Goal: Task Accomplishment & Management: Use online tool/utility

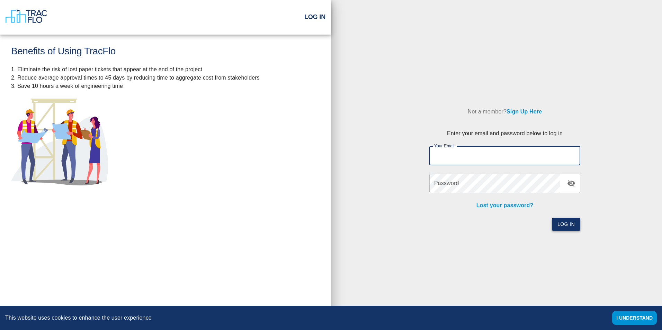
type input "[EMAIL_ADDRESS][DOMAIN_NAME]"
click at [565, 228] on button "Log In" at bounding box center [566, 224] width 28 height 13
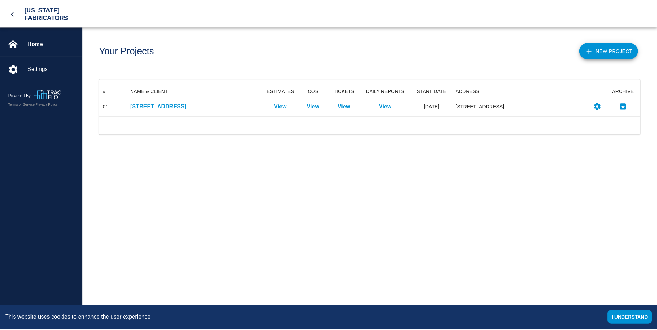
scroll to position [25, 540]
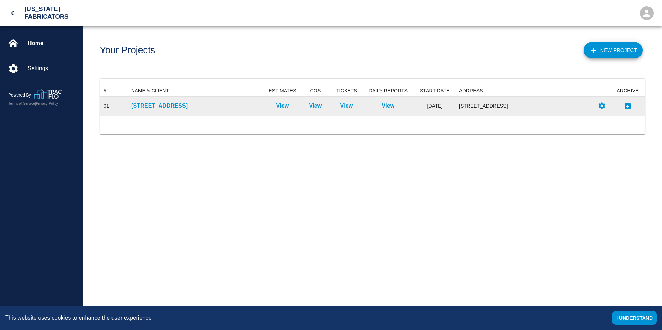
click at [171, 107] on p "[STREET_ADDRESS]" at bounding box center [196, 106] width 130 height 8
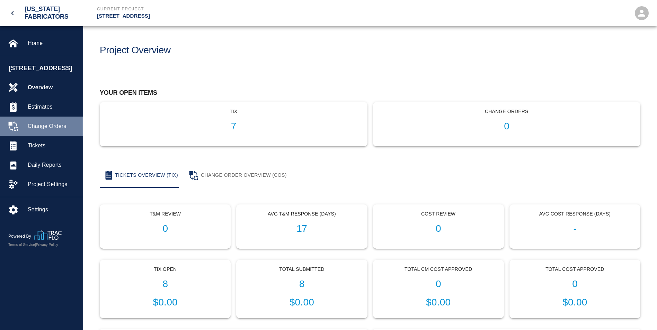
click at [51, 131] on div "Change Orders" at bounding box center [41, 126] width 83 height 19
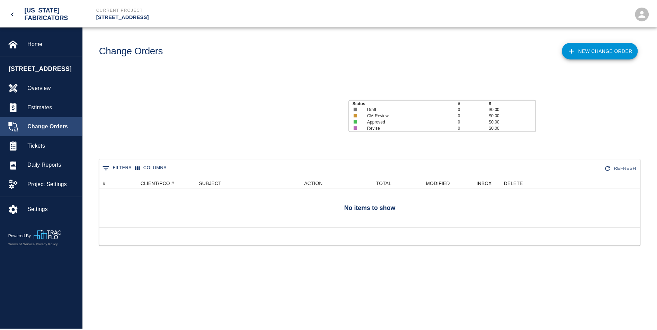
scroll to position [45, 540]
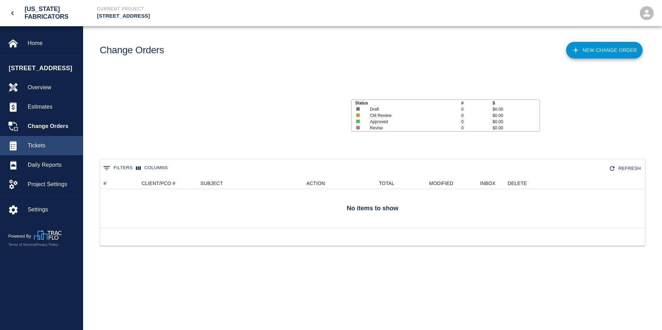
click at [40, 150] on div "Tickets" at bounding box center [41, 145] width 83 height 19
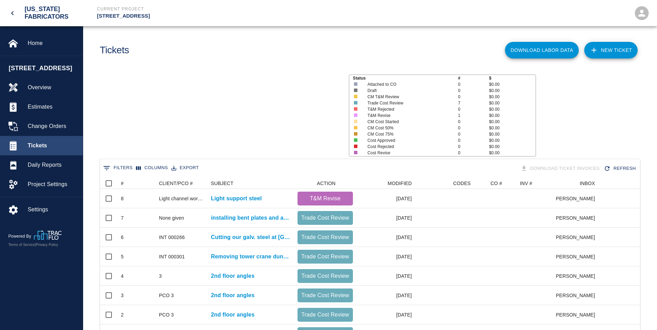
scroll to position [166, 534]
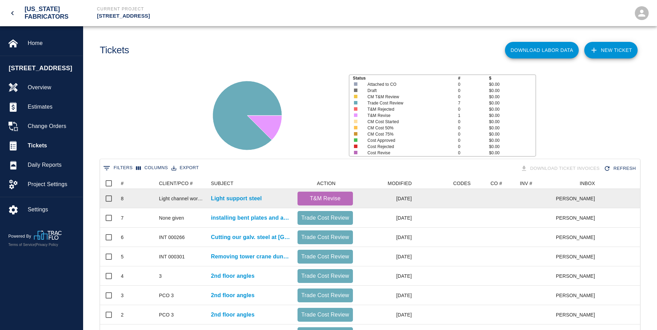
click at [326, 199] on p "T&M Revise" at bounding box center [325, 199] width 50 height 8
click at [321, 199] on p "T&M Revise" at bounding box center [325, 199] width 50 height 8
click at [109, 197] on input "Select row" at bounding box center [108, 198] width 15 height 15
checkbox input "true"
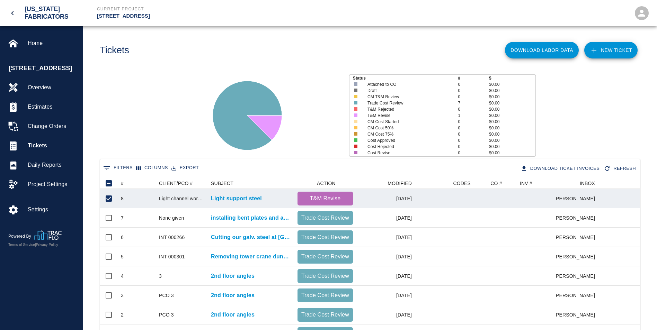
click at [546, 50] on button "Download Labor Data" at bounding box center [542, 50] width 74 height 17
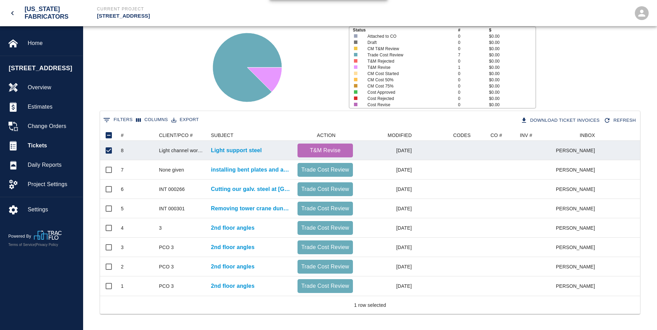
scroll to position [54, 0]
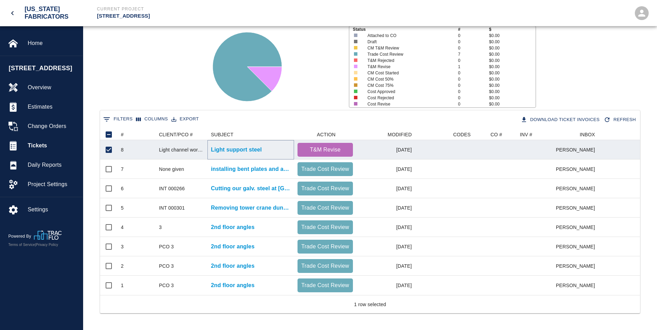
click at [238, 146] on p "Light support steel" at bounding box center [236, 150] width 51 height 8
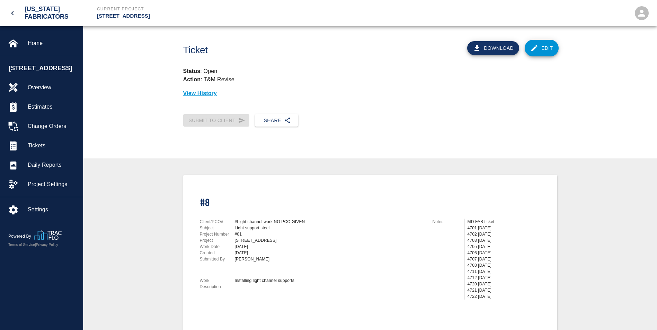
click at [238, 142] on div "Submit to Client Share" at bounding box center [370, 126] width 574 height 35
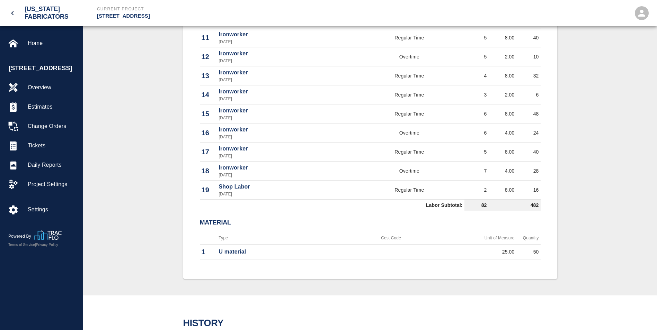
scroll to position [796, 0]
